Goal: Task Accomplishment & Management: Manage account settings

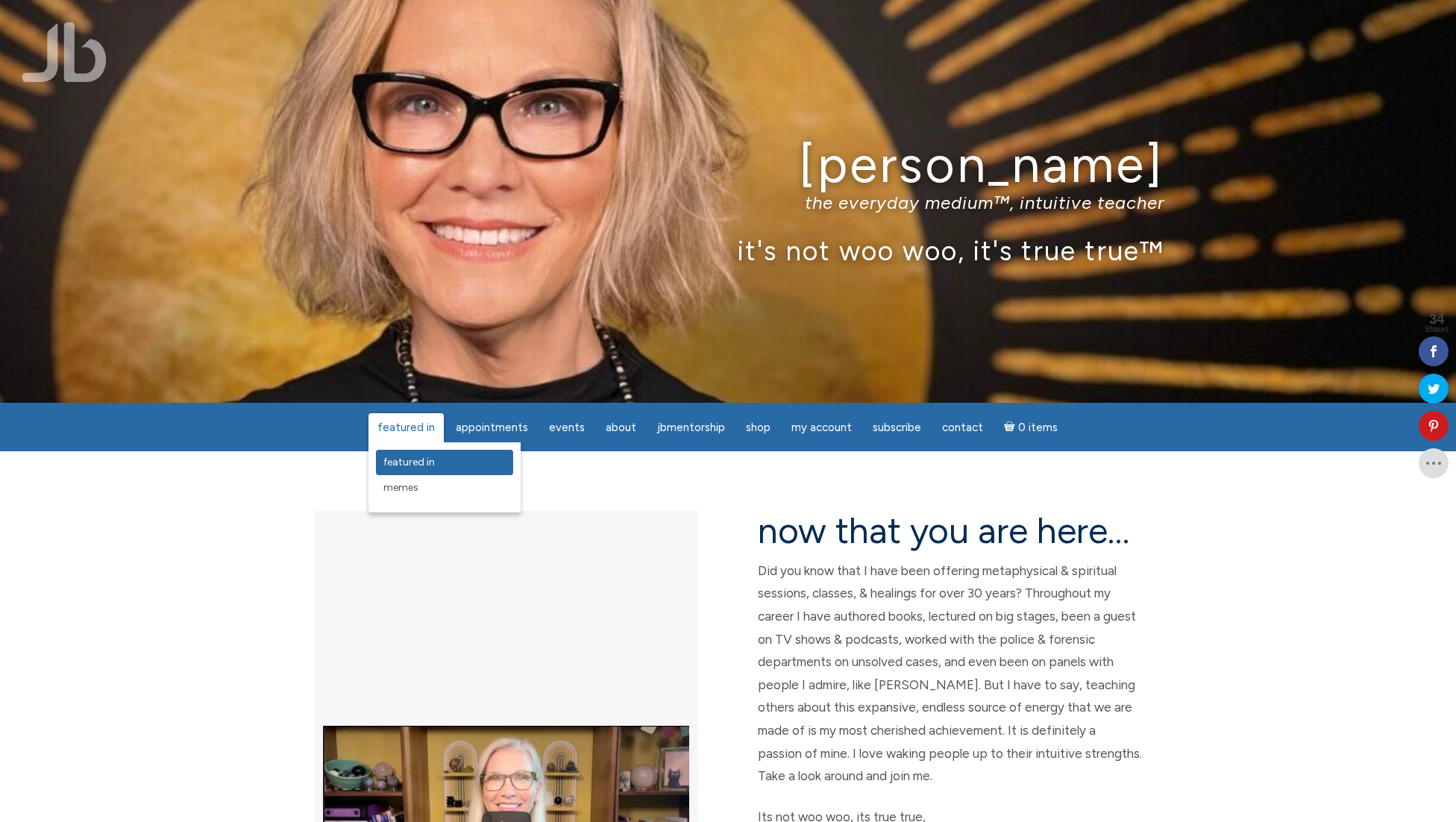
click at [424, 458] on span "featured in" at bounding box center [409, 462] width 51 height 13
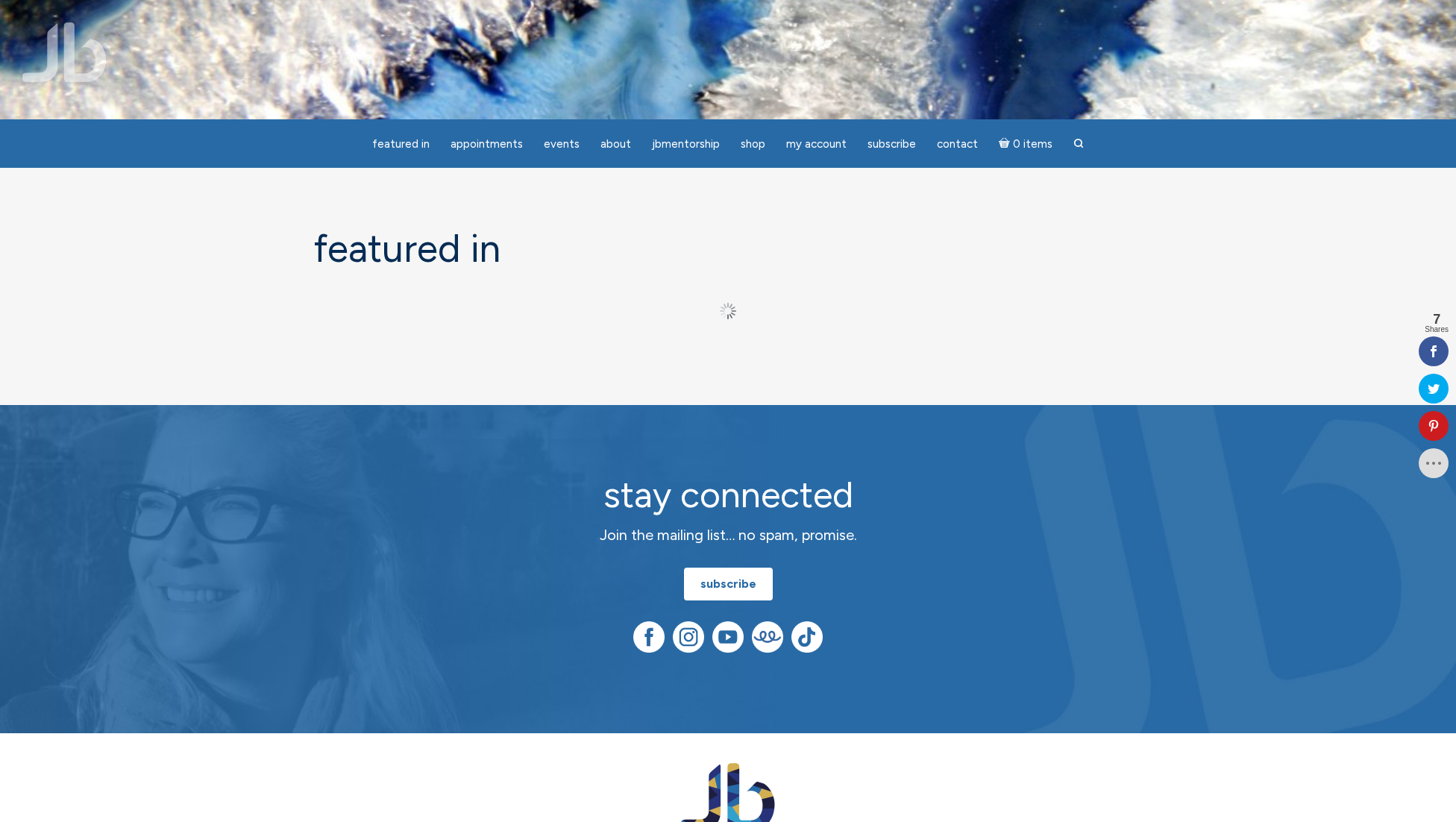
click at [94, 75] on img at bounding box center [64, 52] width 84 height 59
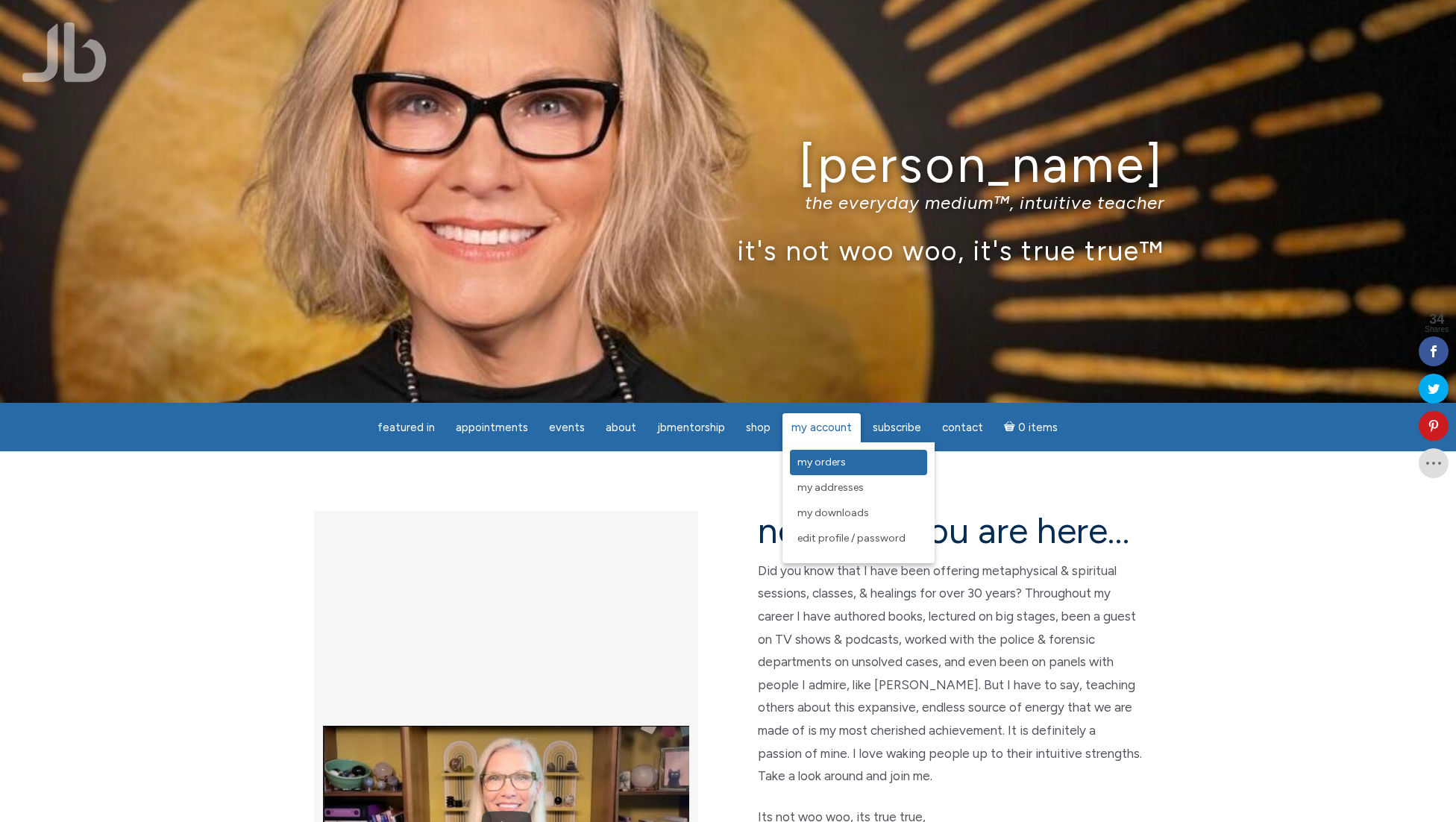
click at [826, 463] on span "My Orders" at bounding box center [821, 462] width 48 height 13
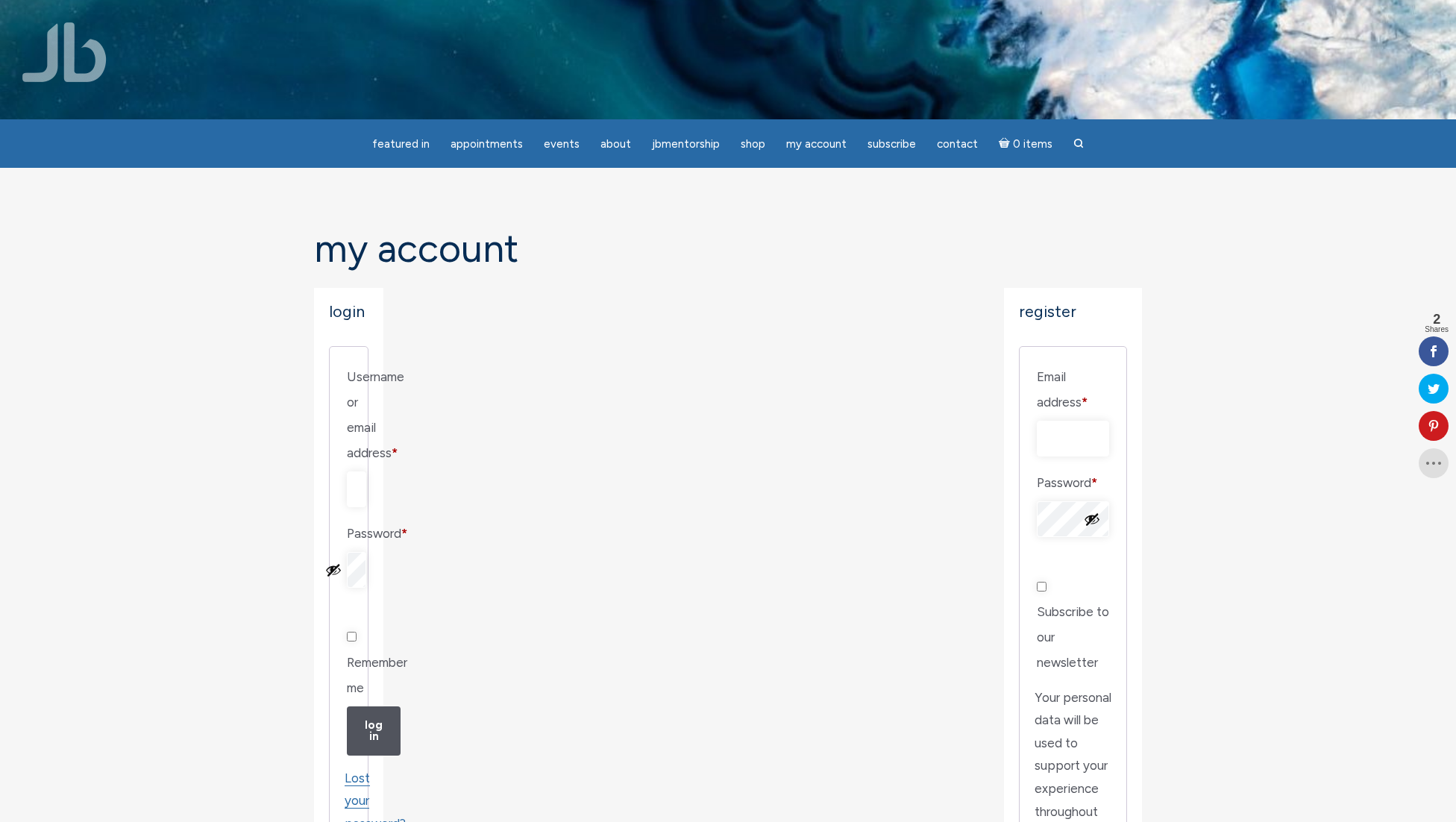
click at [214, 311] on section "My Account Login Username or email address * Required Password * Required Remem…" at bounding box center [728, 702] width 1456 height 1068
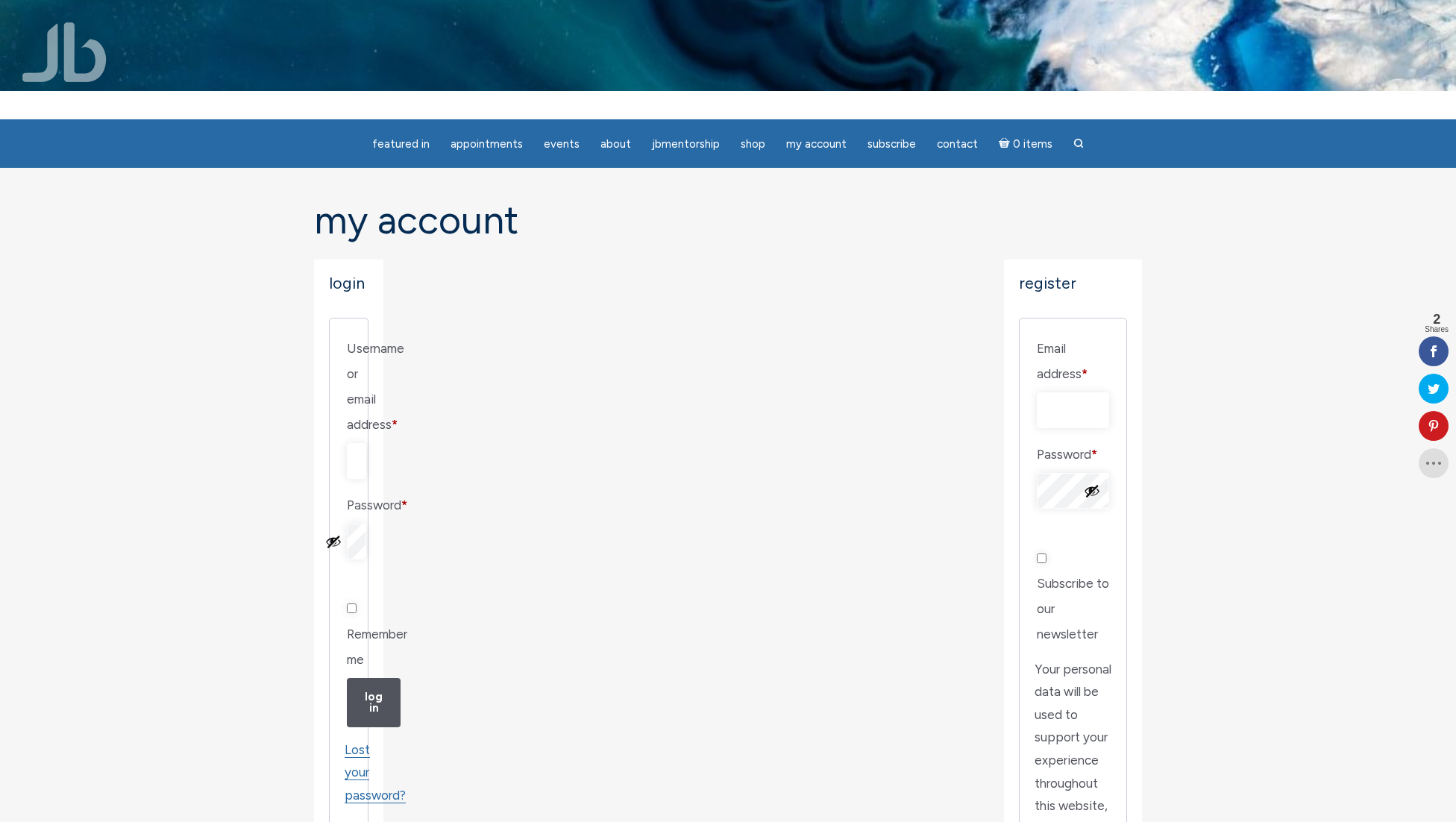
scroll to position [42, 0]
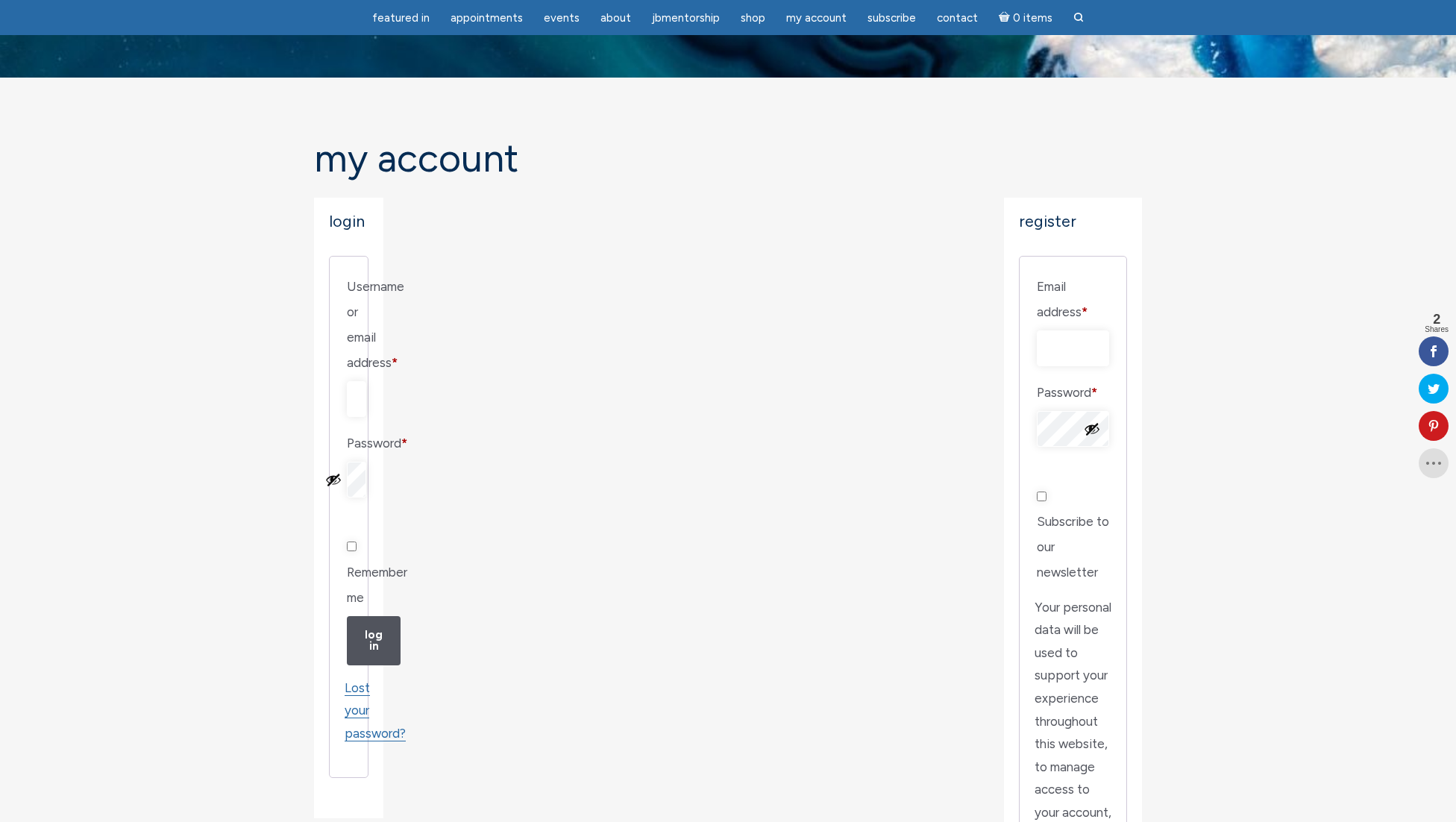
click at [144, 342] on section "My Account Login Username or email address * Required Password * Required Remem…" at bounding box center [728, 612] width 1456 height 1068
click at [205, 331] on section "My Account Login Username or email address * Required Password * Required Remem…" at bounding box center [728, 612] width 1456 height 1068
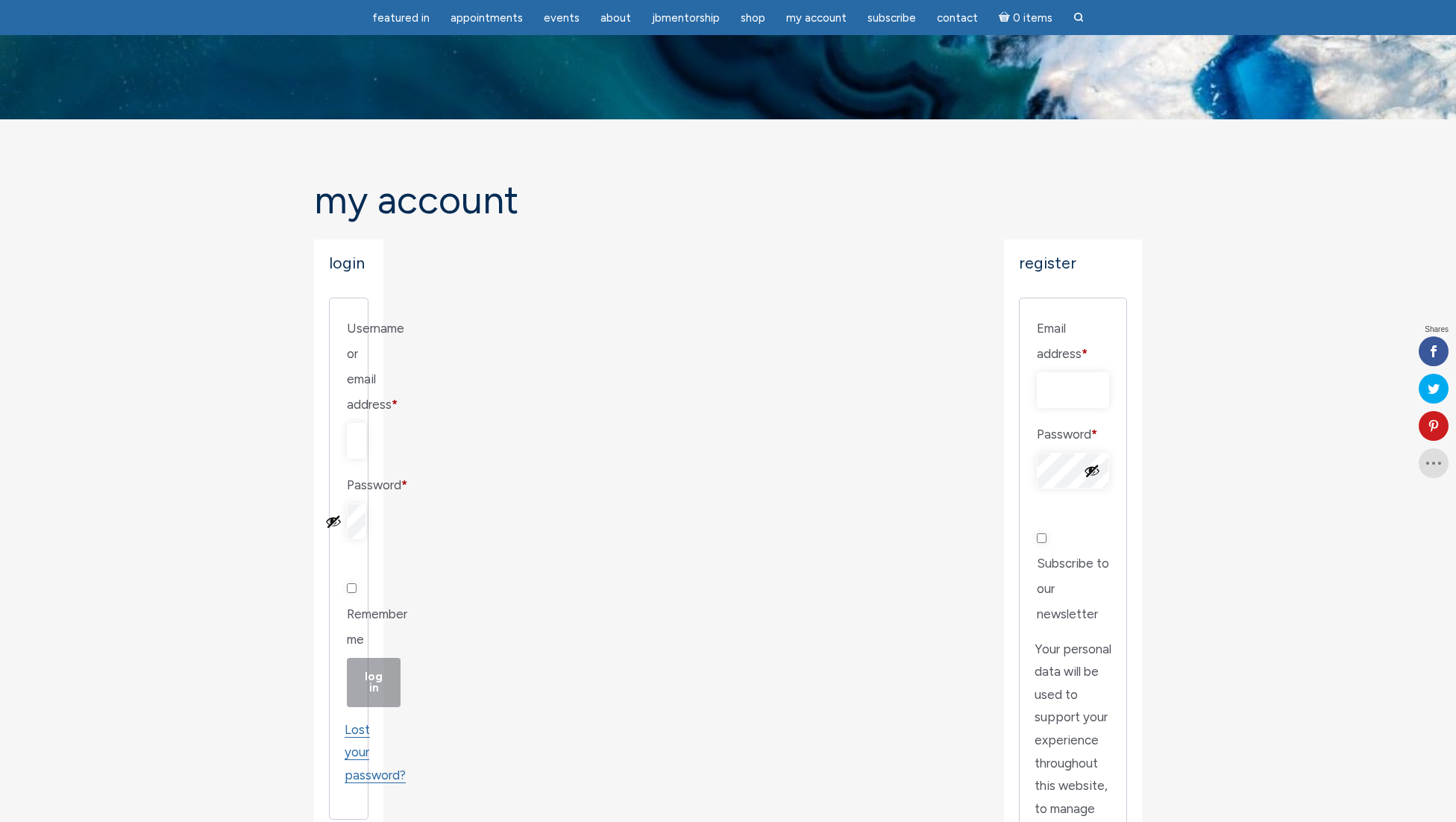
scroll to position [42, 0]
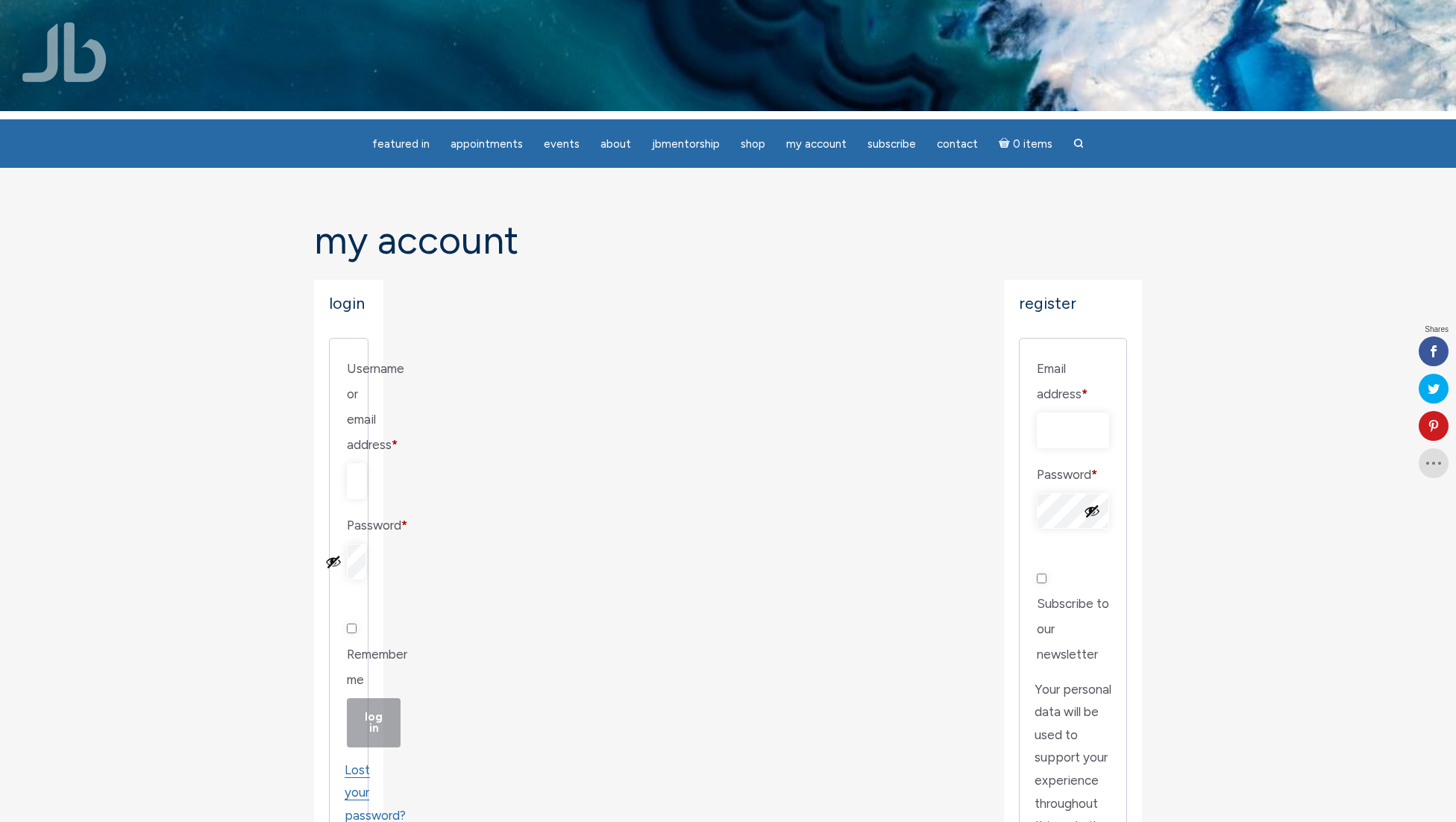
scroll to position [9, 0]
click at [178, 129] on ul "featured in featured in Memes Appointments Book a Lecture/Class How I Read Half…" at bounding box center [728, 144] width 1456 height 48
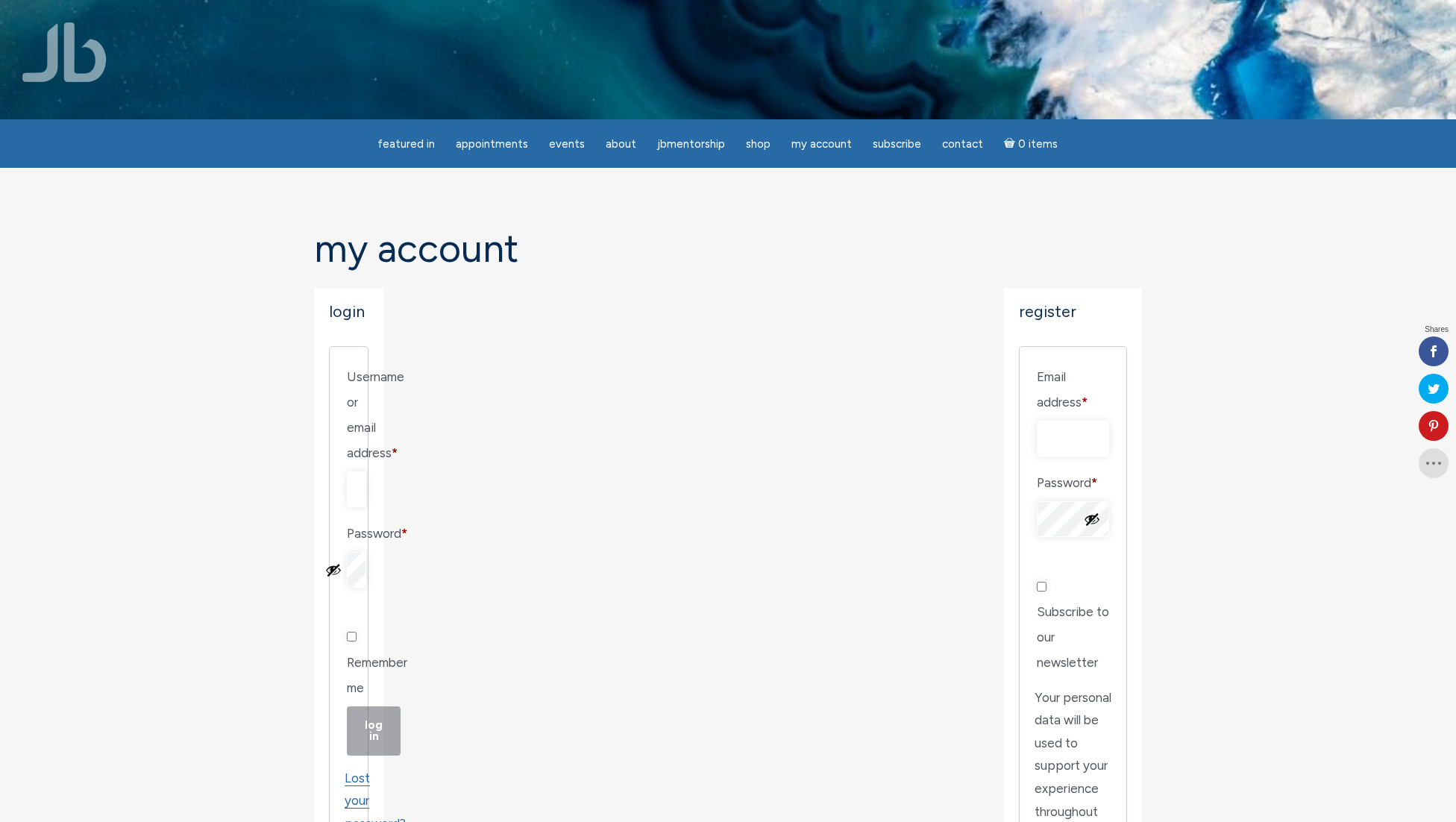
scroll to position [9, 0]
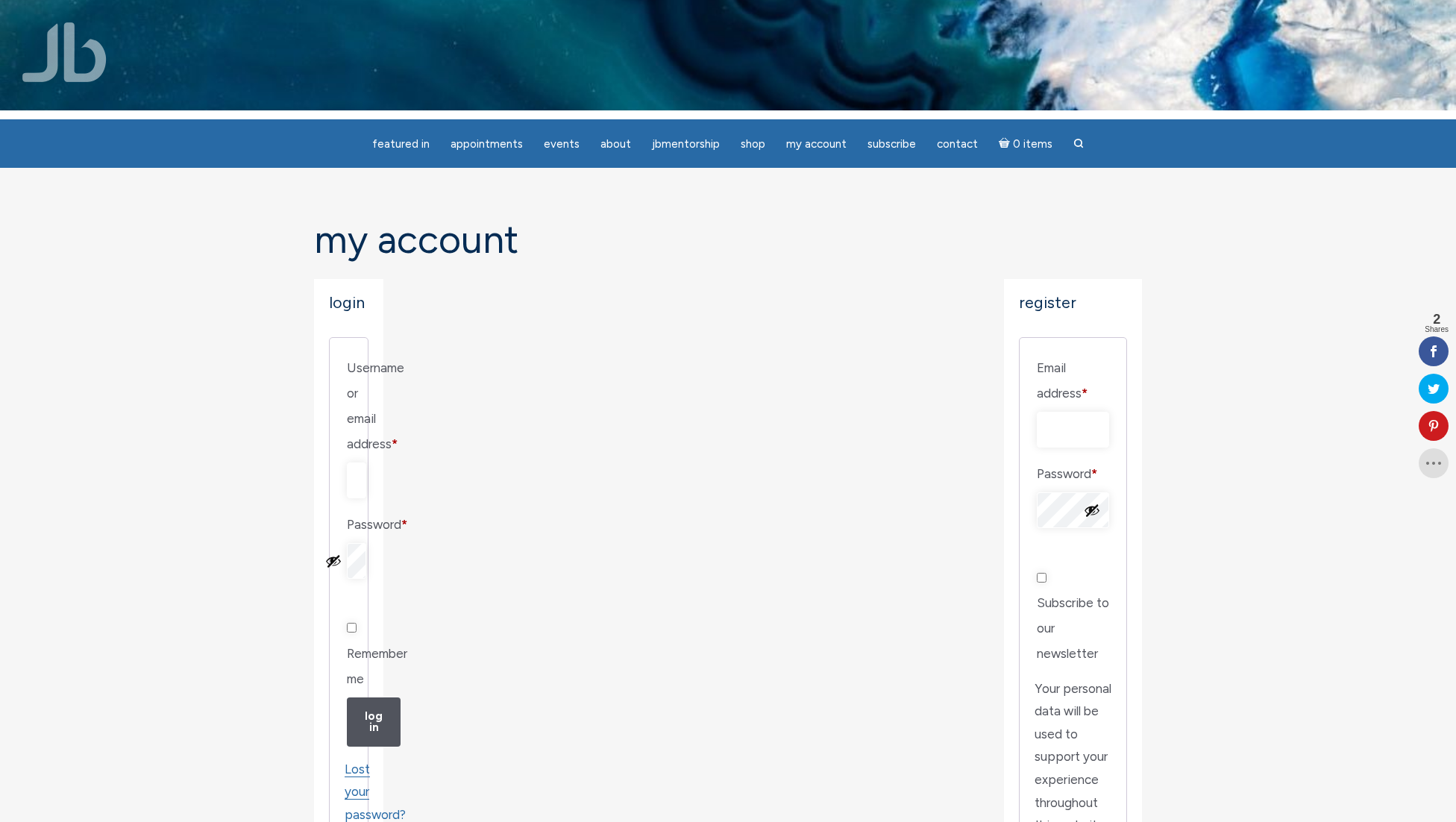
click at [91, 77] on img at bounding box center [64, 52] width 84 height 59
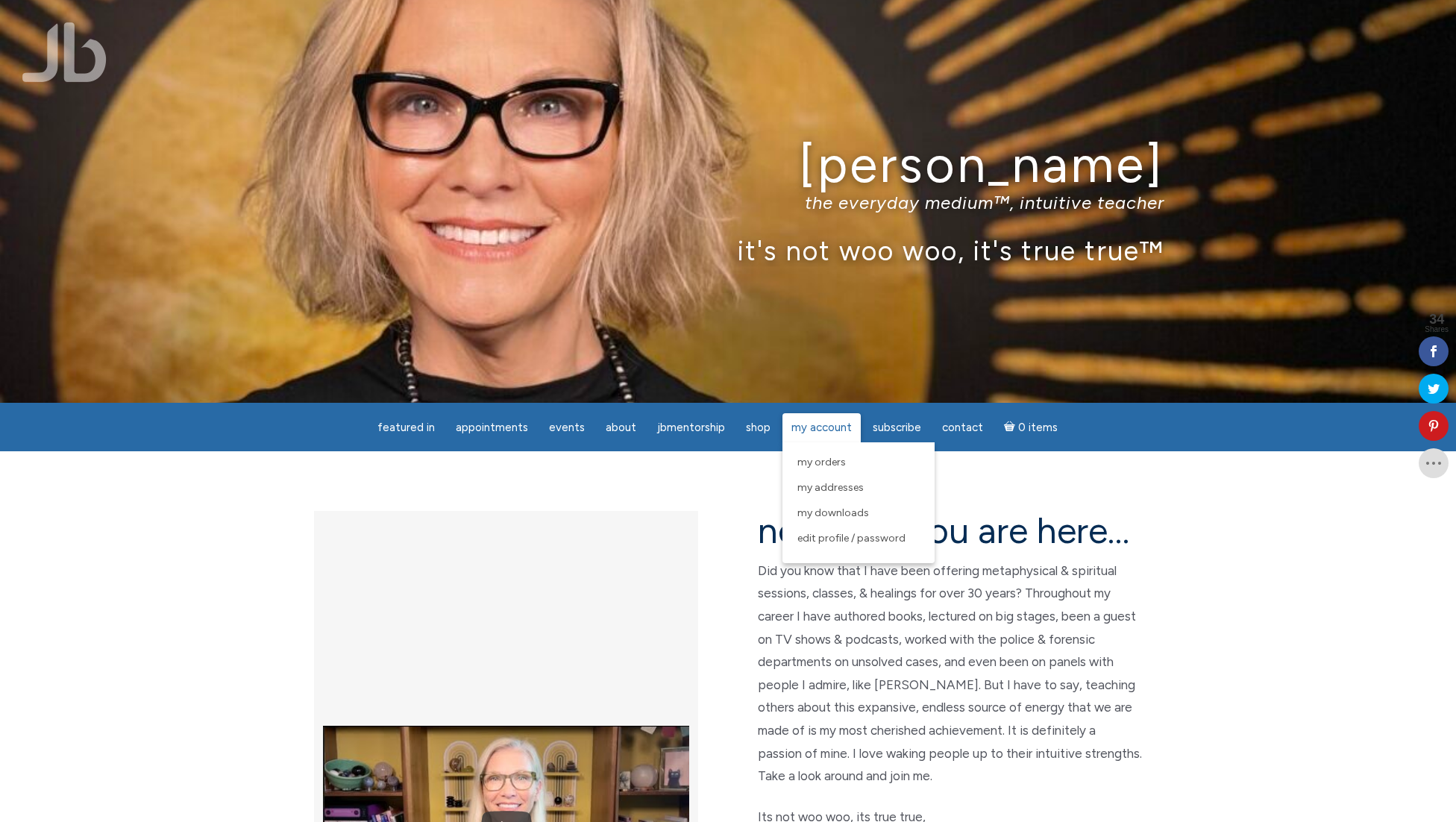
click at [828, 431] on span "My Account" at bounding box center [821, 427] width 60 height 14
click at [803, 425] on span "My Account" at bounding box center [821, 427] width 60 height 14
click at [805, 454] on link "My Orders" at bounding box center [858, 462] width 137 height 26
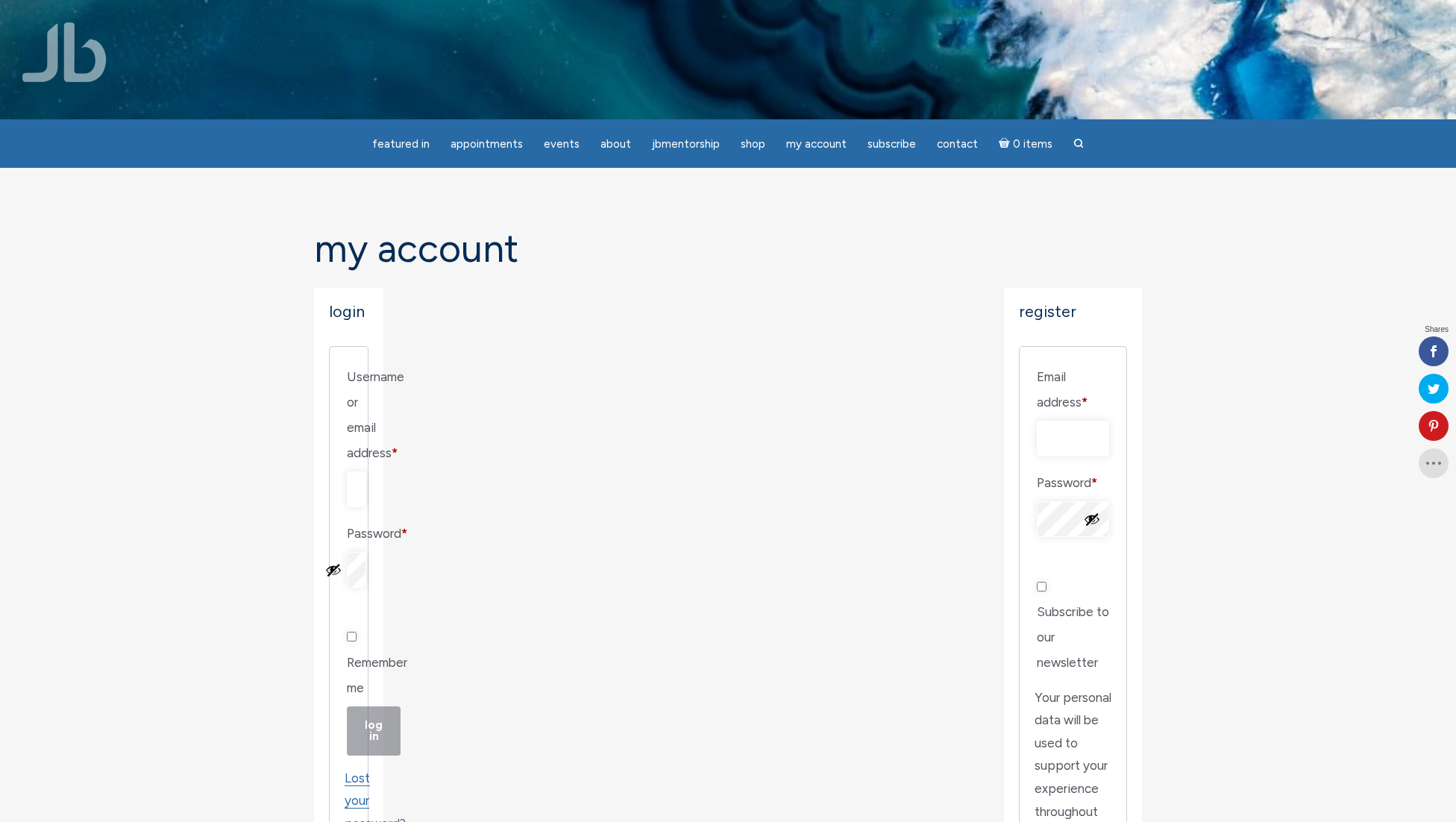
click at [786, 446] on div "Login Username or email address * Required Password * Required Remember me Log …" at bounding box center [727, 732] width 828 height 888
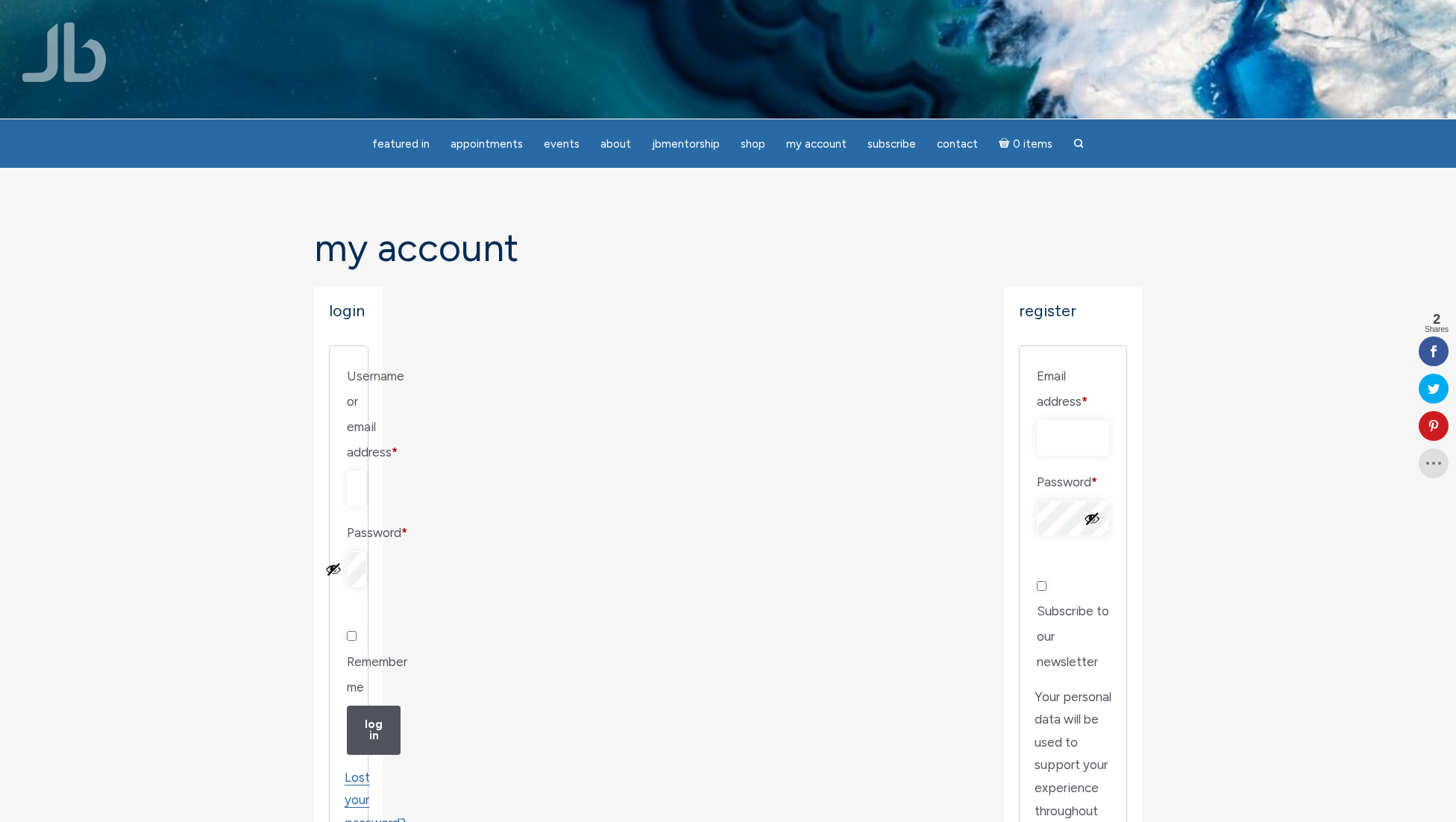
scroll to position [-1, 0]
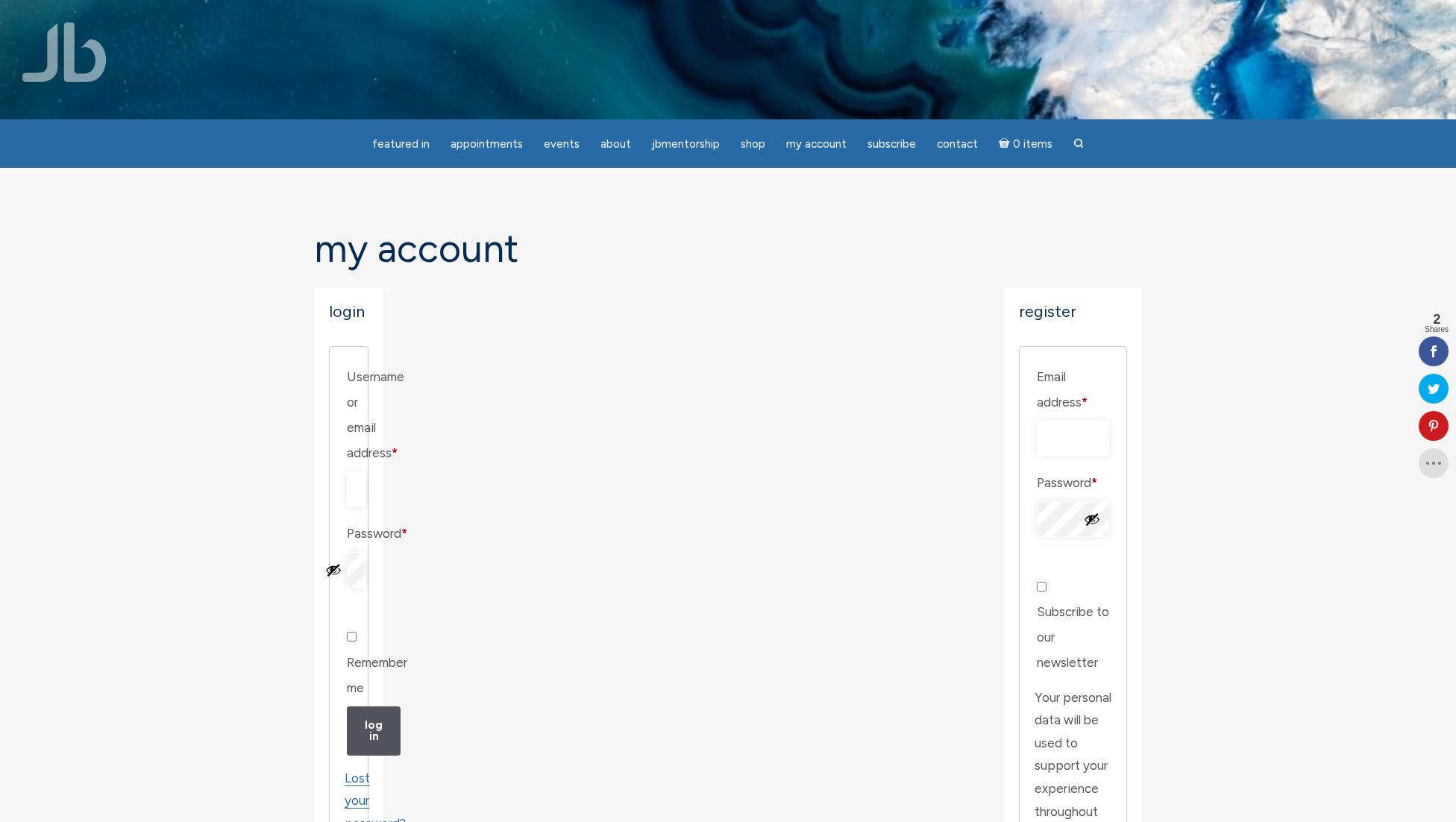
click at [201, 274] on section "My Account Login Username or email address * Required Password * Required Remem…" at bounding box center [728, 702] width 1456 height 1068
